Goal: Navigation & Orientation: Find specific page/section

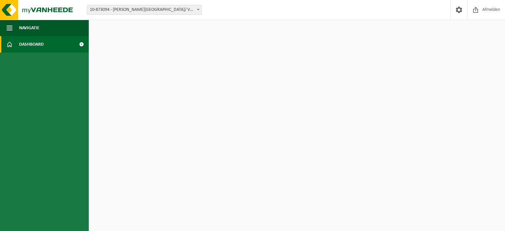
click at [29, 44] on span "Dashboard" at bounding box center [31, 44] width 25 height 16
click at [81, 44] on span at bounding box center [81, 44] width 15 height 16
click at [15, 29] on button "Navigatie" at bounding box center [44, 28] width 89 height 16
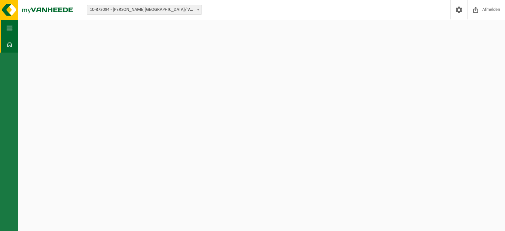
click at [13, 28] on button "Navigatie" at bounding box center [9, 28] width 18 height 16
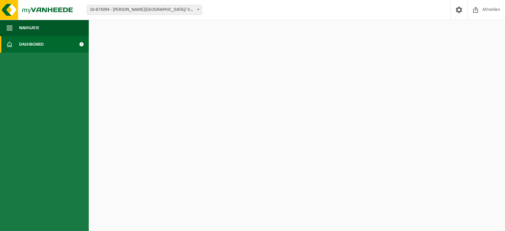
drag, startPoint x: 37, startPoint y: 129, endPoint x: 96, endPoint y: 13, distance: 129.1
click at [38, 129] on ul "Navigatie Afmelden Dashboard" at bounding box center [44, 125] width 89 height 211
